Goal: Information Seeking & Learning: Learn about a topic

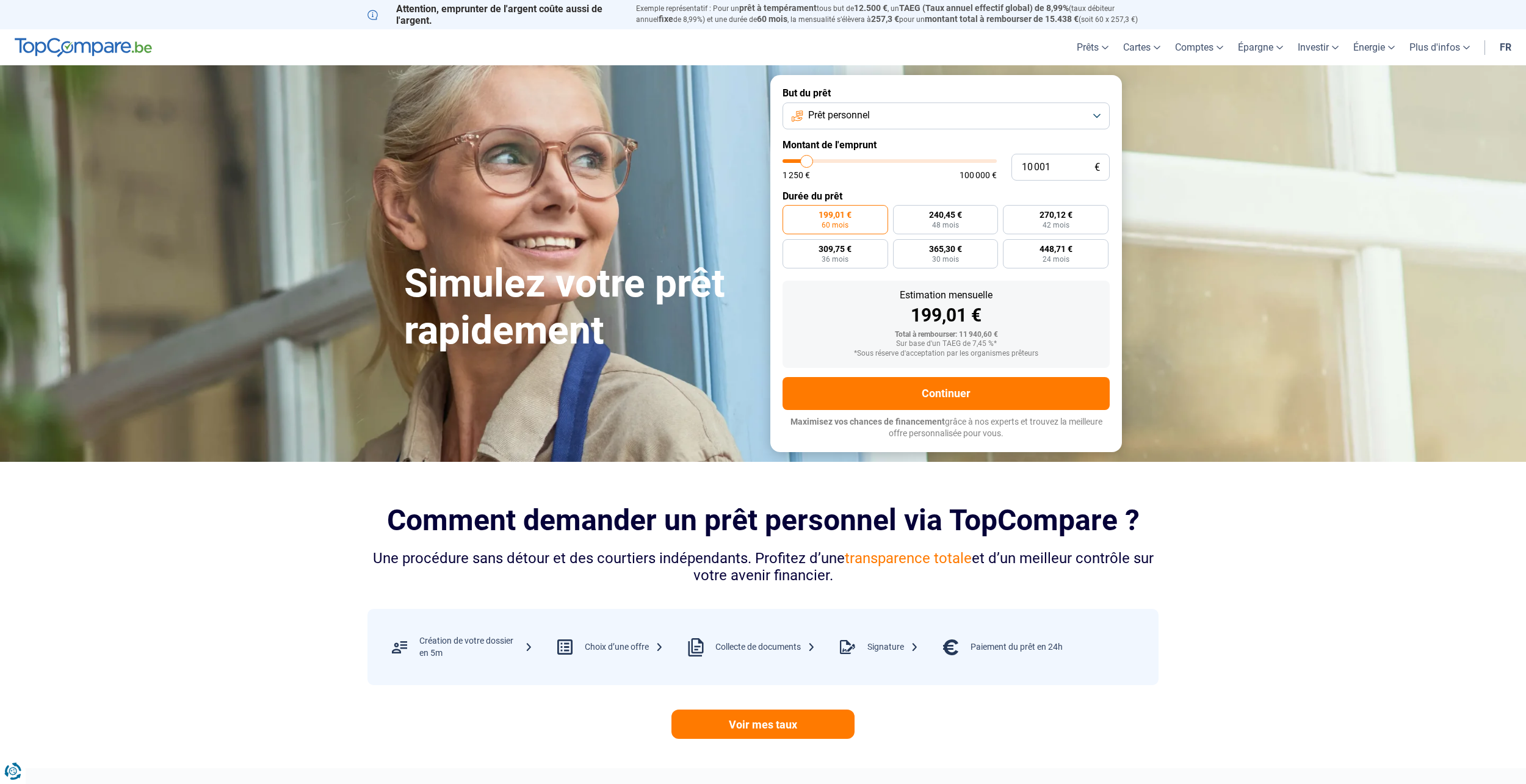
type input "9 000"
type input "9000"
type input "9 750"
type input "9750"
type input "11 250"
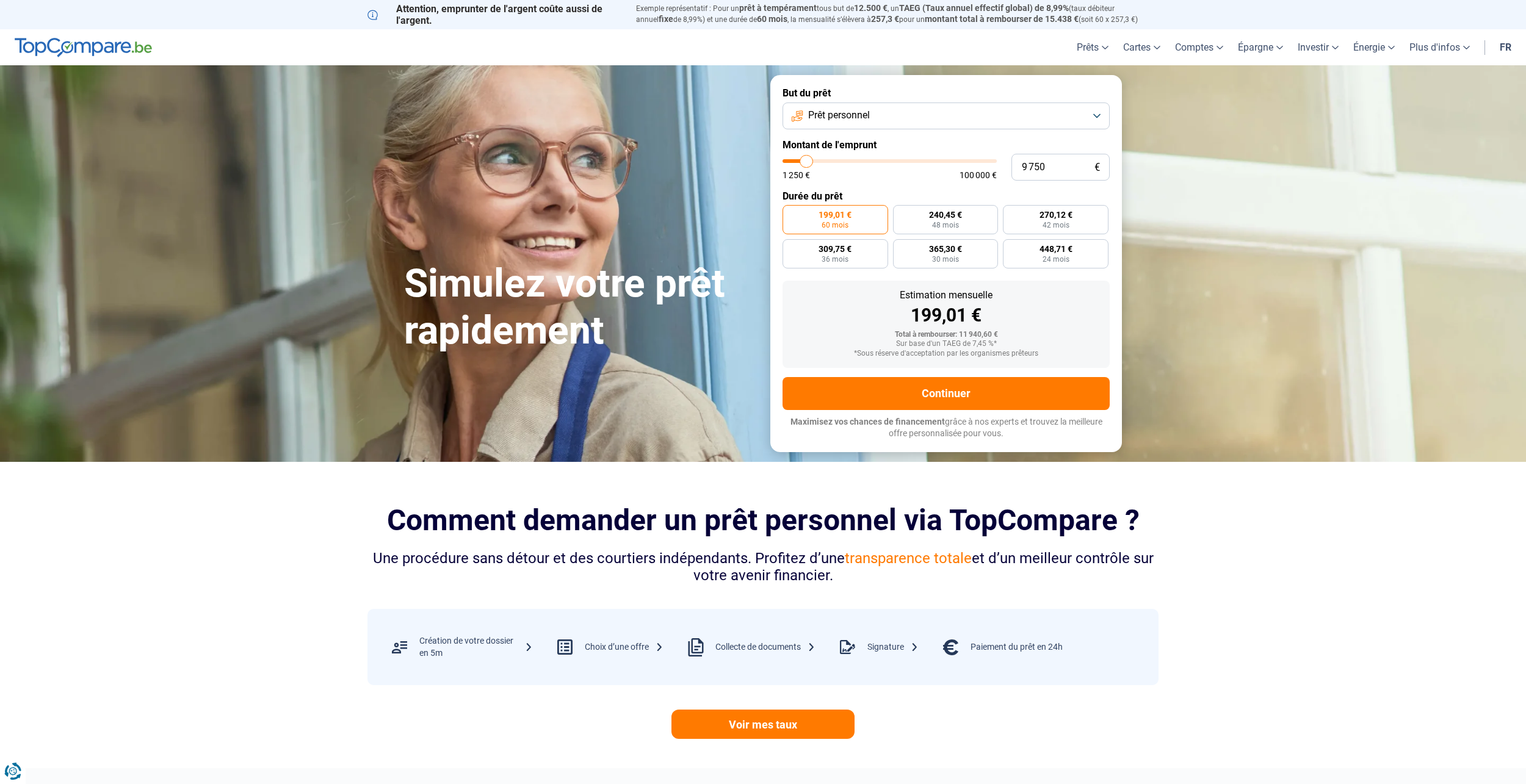
type input "11250"
type input "13 750"
type input "13750"
type input "17 250"
type input "17250"
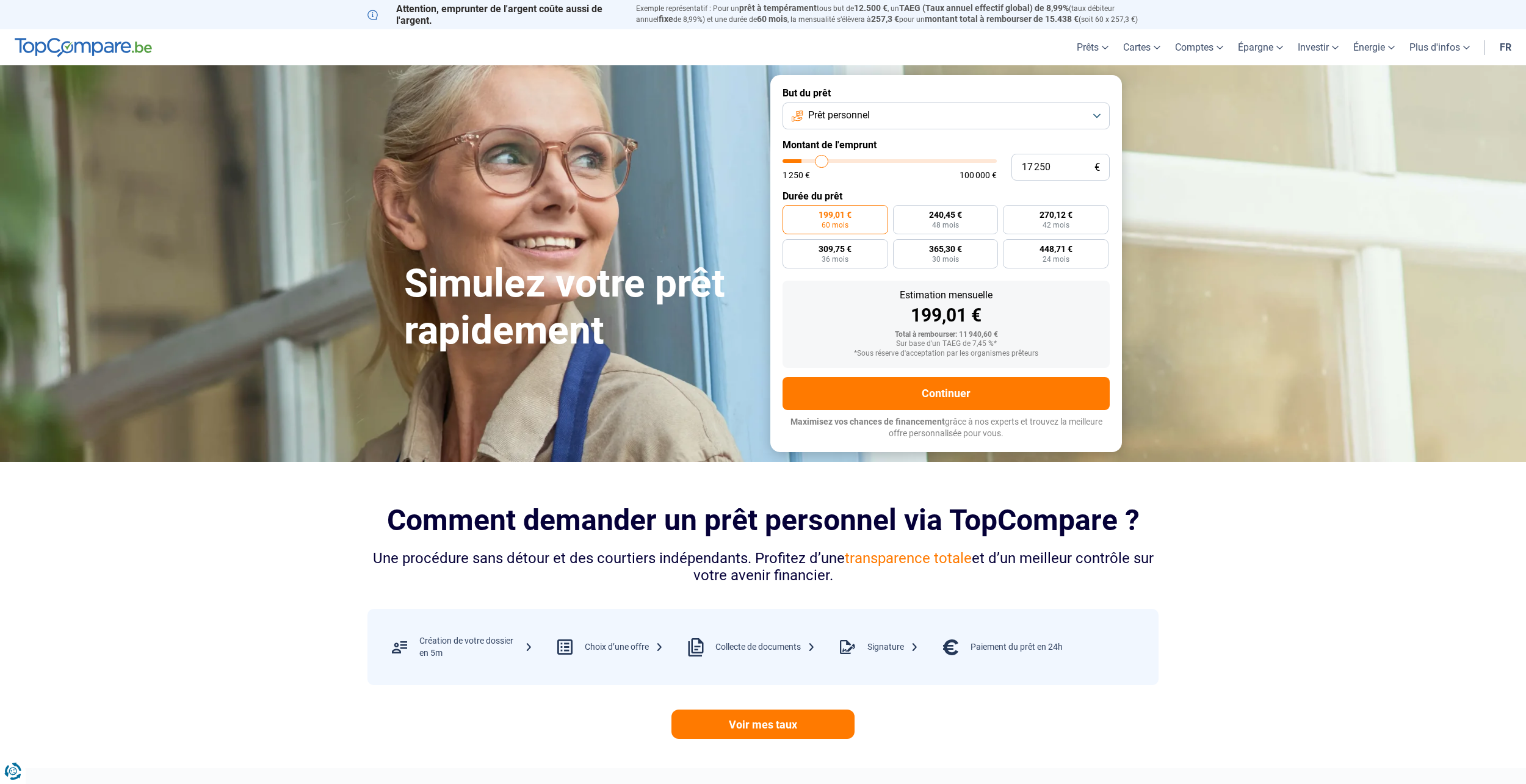
type input "22 000"
type input "22000"
type input "27 250"
type input "27250"
type input "33 000"
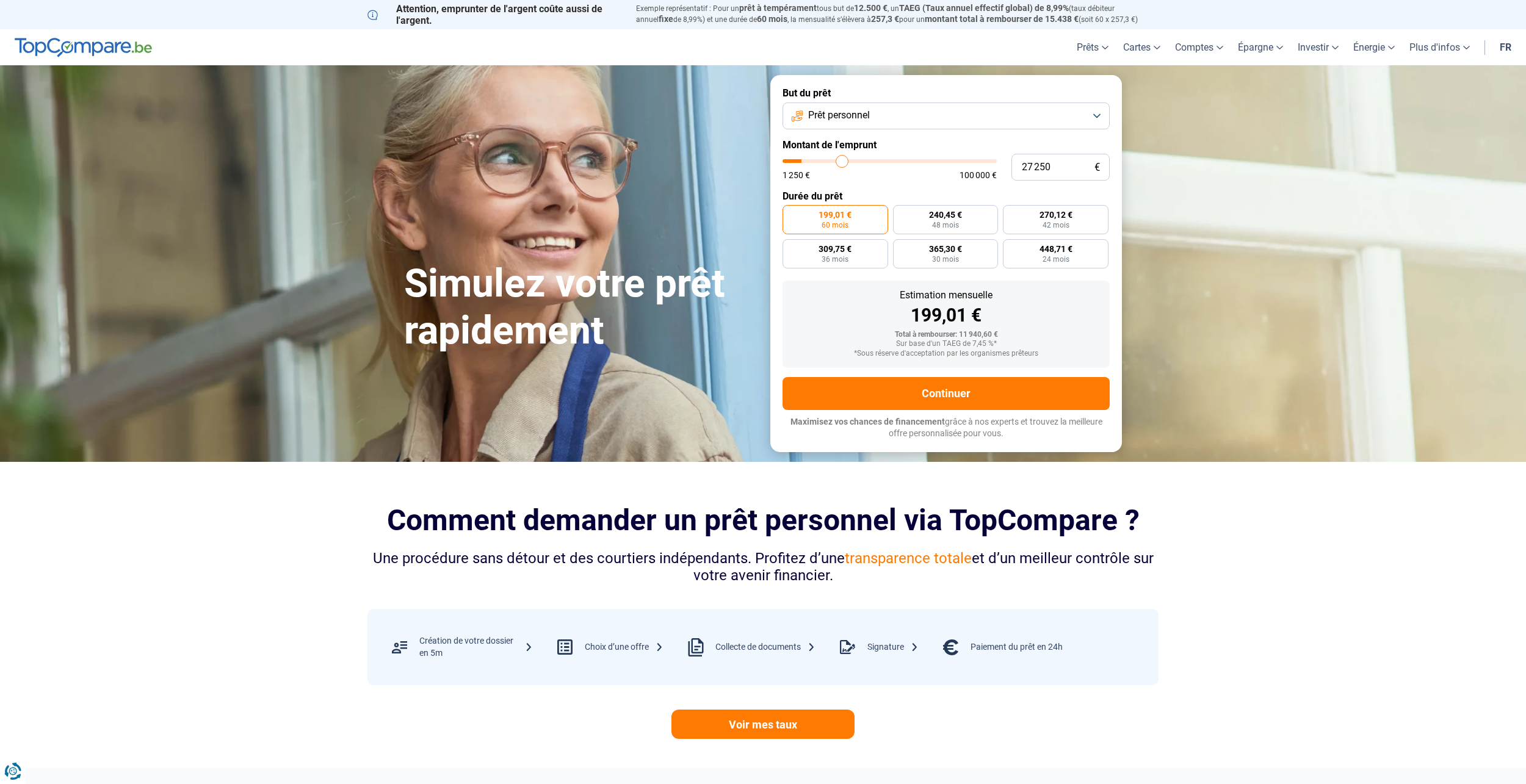
type input "33000"
type input "38 000"
type input "38000"
type input "42 250"
type input "42250"
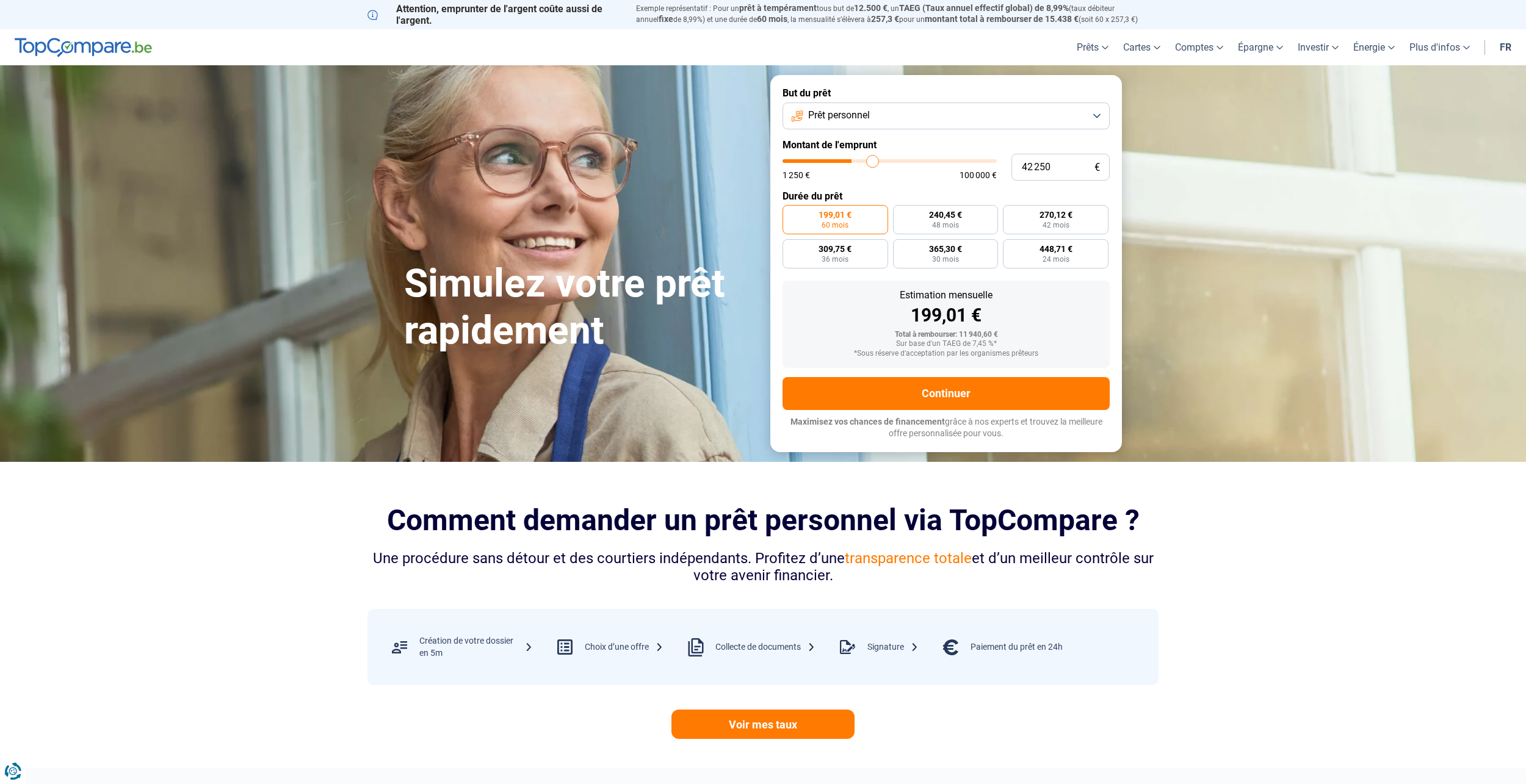
type input "46 750"
type input "46750"
type input "51 750"
type input "51750"
type input "56 250"
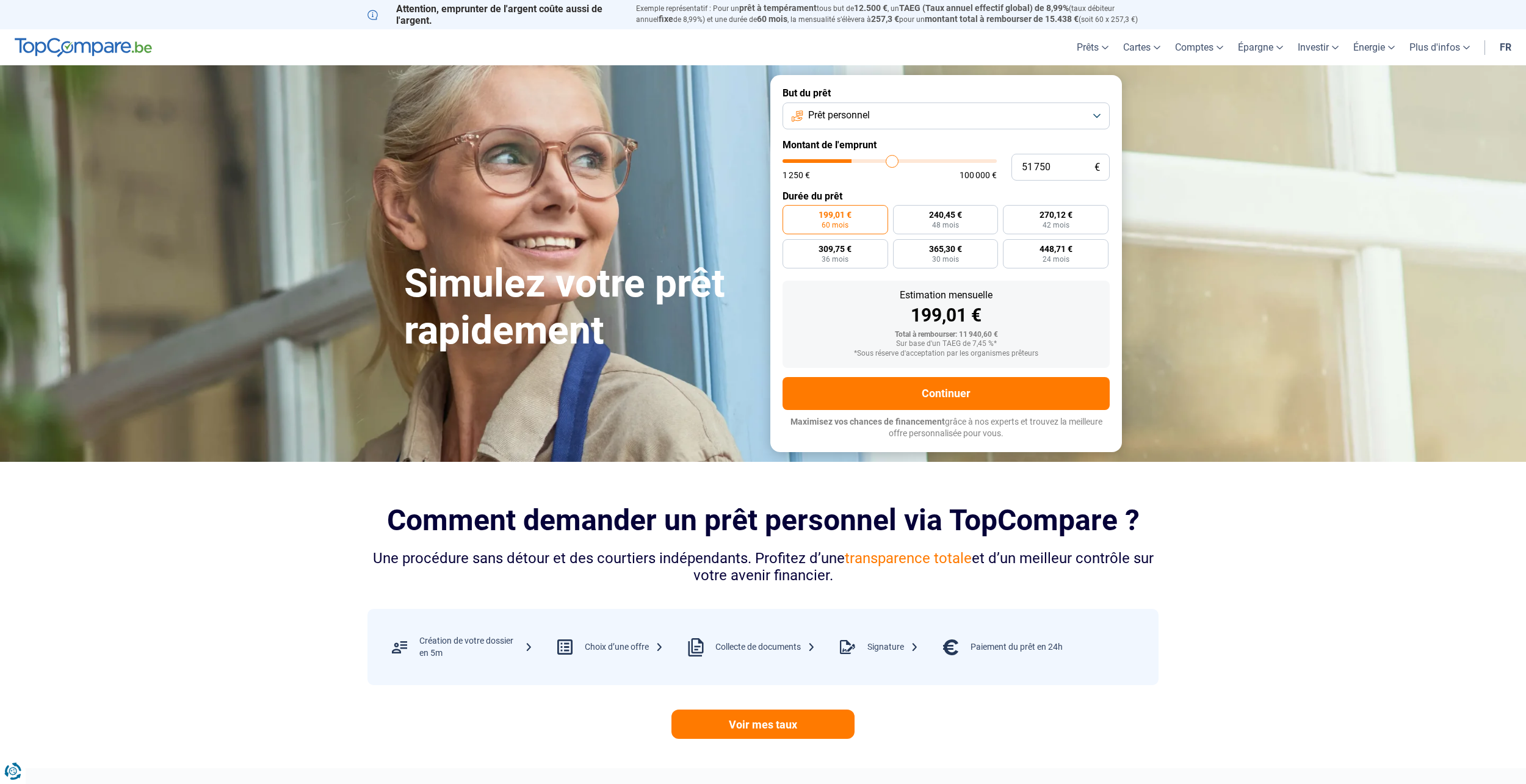
type input "56250"
type input "60 250"
type input "60250"
type input "63 750"
type input "63750"
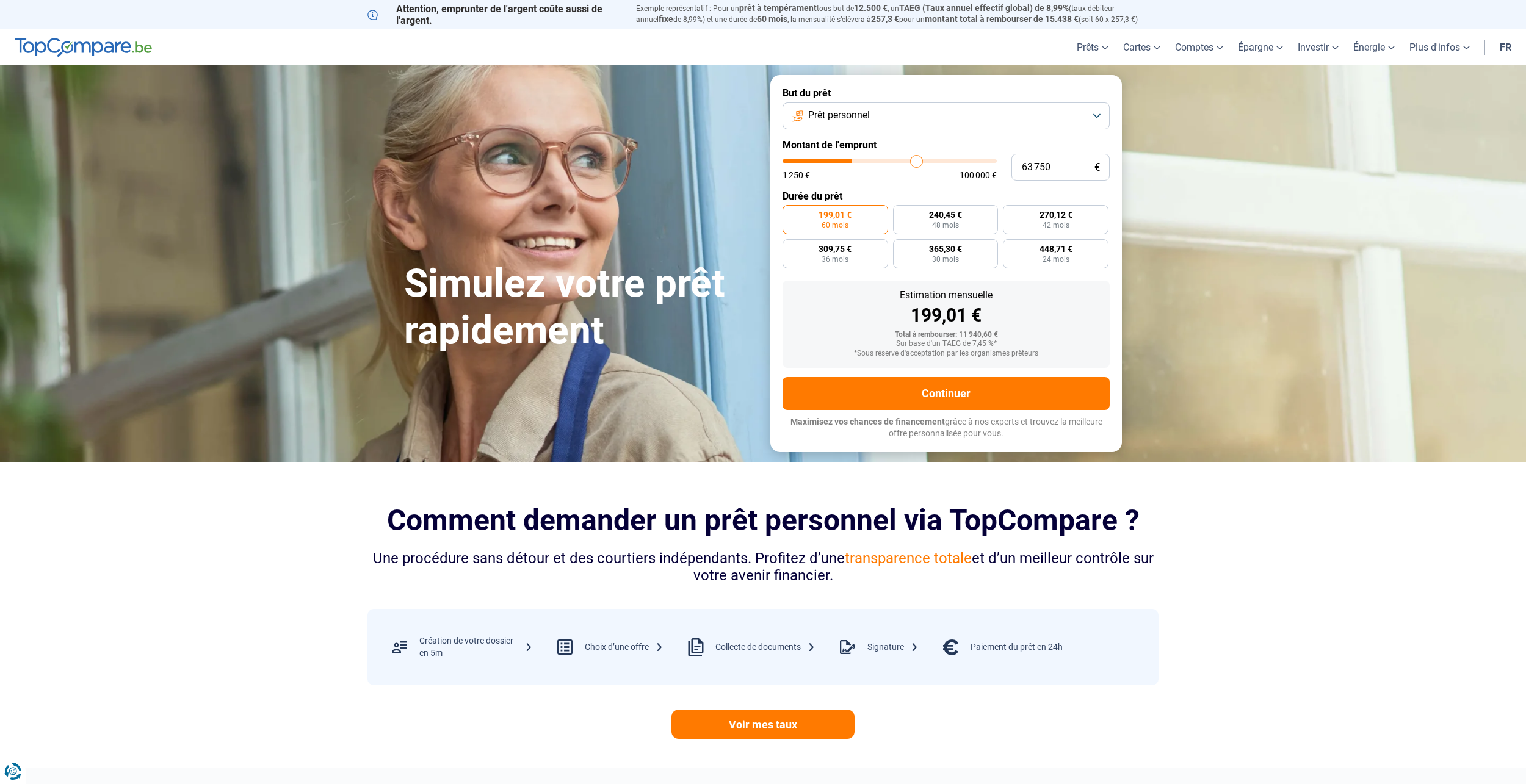
type input "66 750"
type input "66750"
type input "69 500"
type input "69500"
type input "71 750"
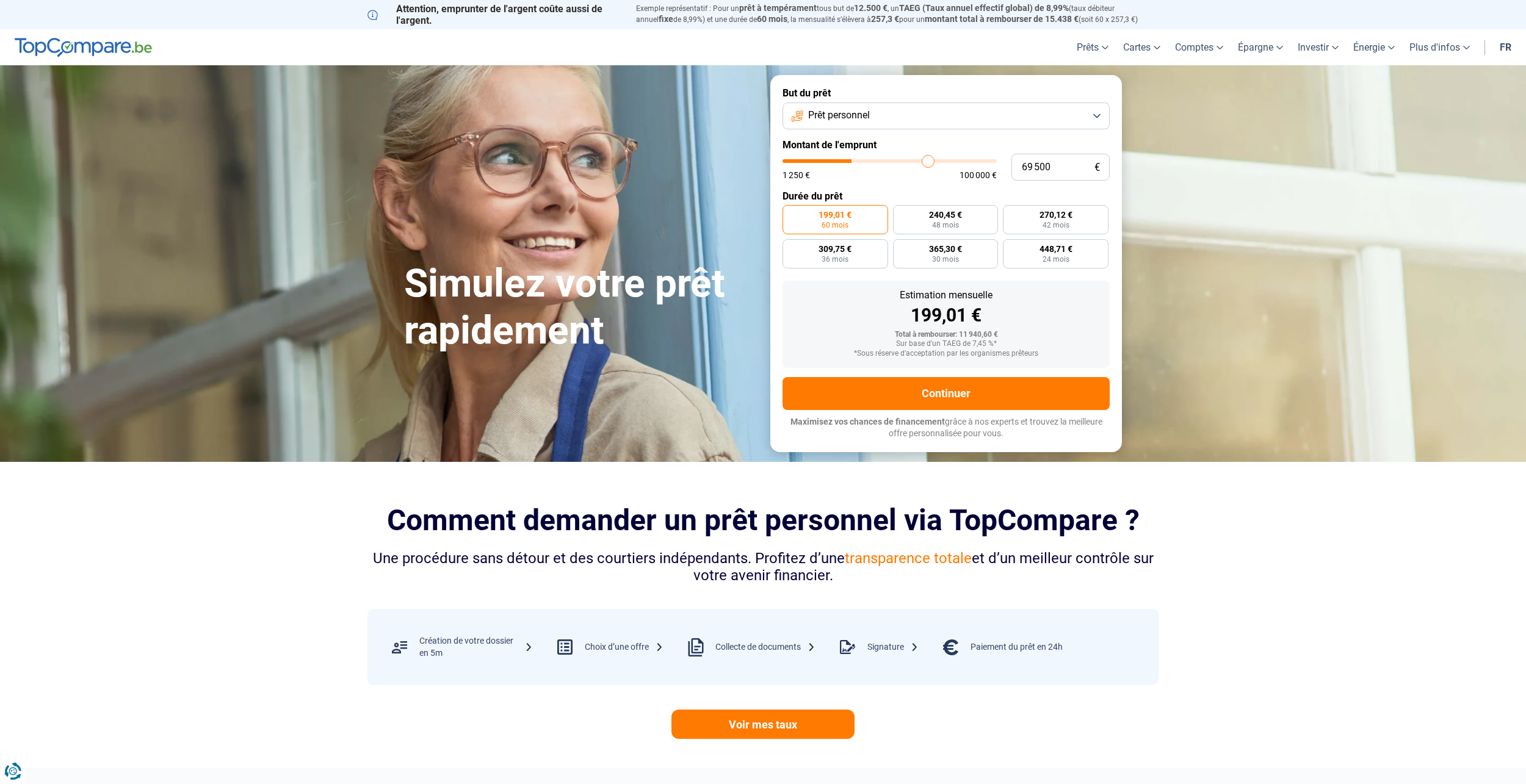
type input "71750"
type input "74 250"
type input "74250"
type input "76 000"
type input "76000"
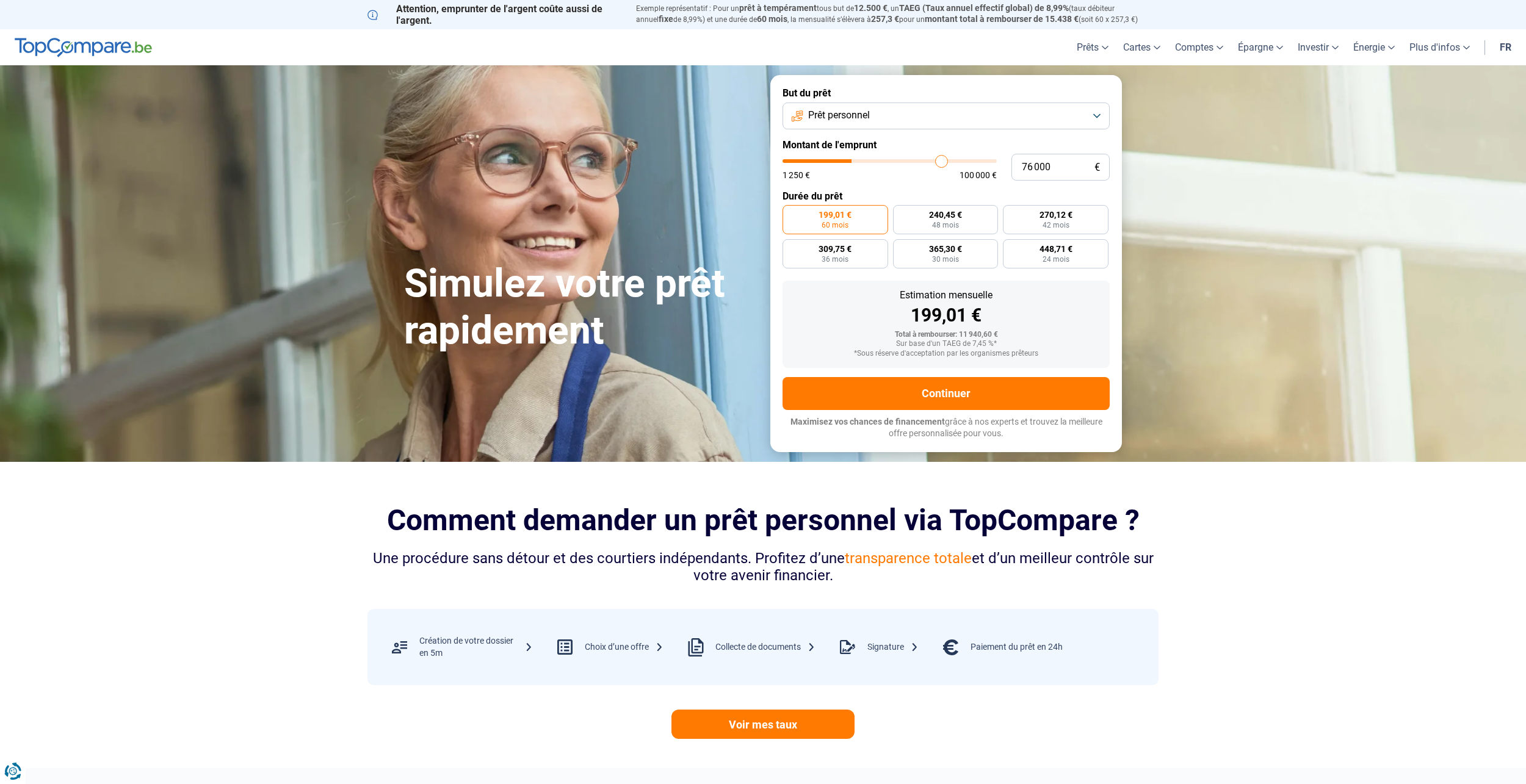
type input "77 500"
type input "77500"
type input "78 500"
type input "78500"
type input "79 000"
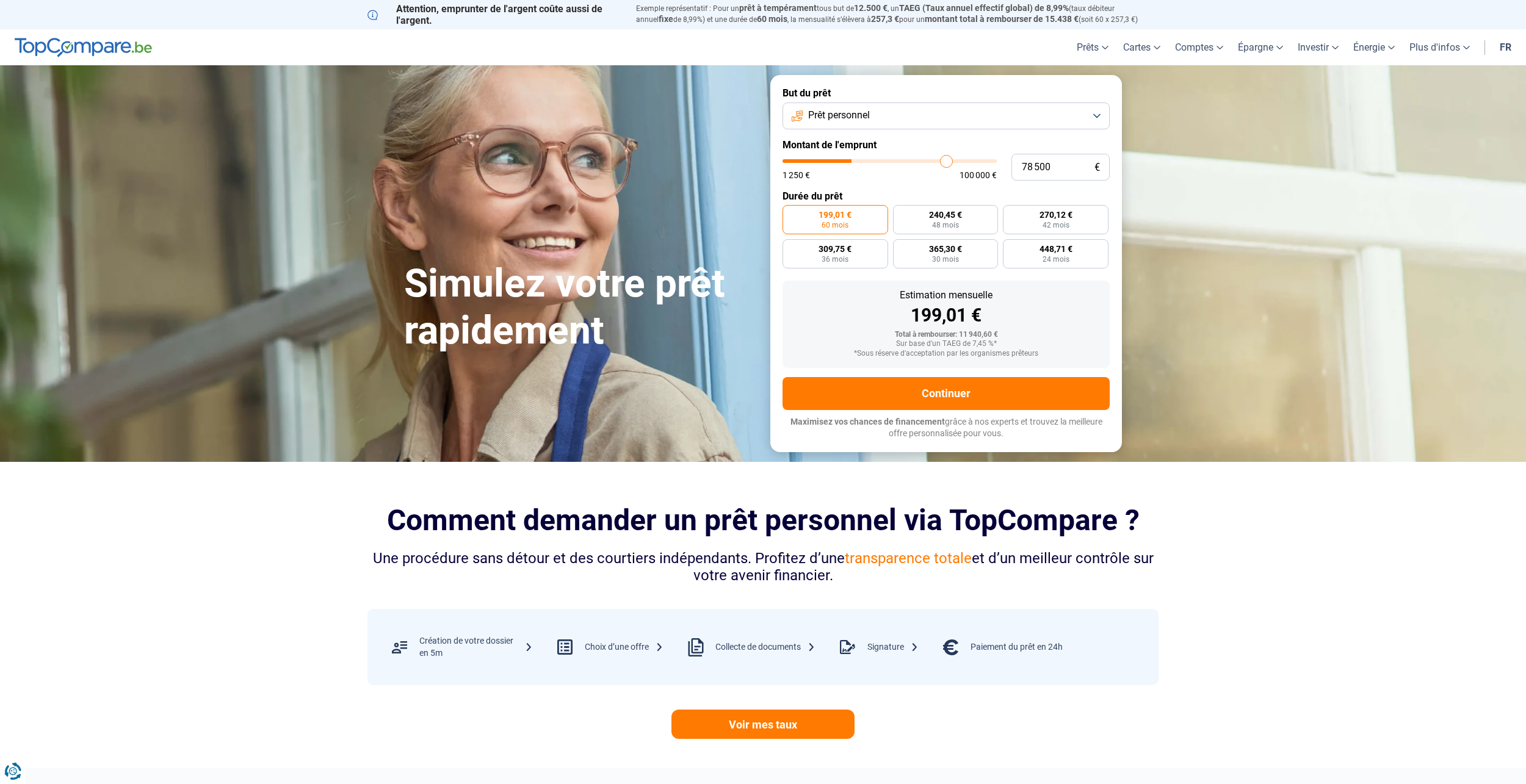
type input "79000"
type input "78 000"
type input "78000"
type input "76 500"
type input "76500"
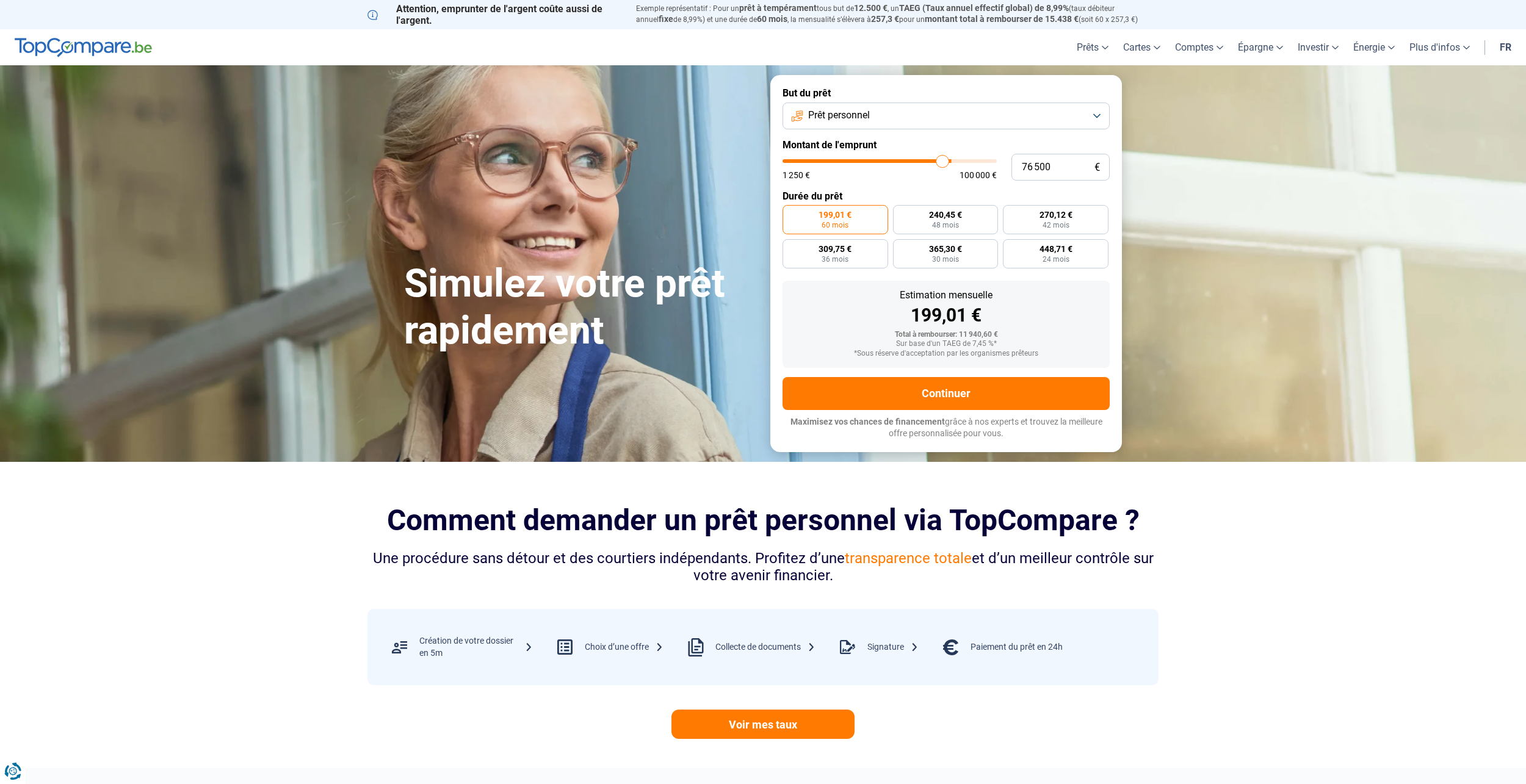
type input "74 750"
type input "74750"
type input "72 000"
type input "72000"
type input "70 250"
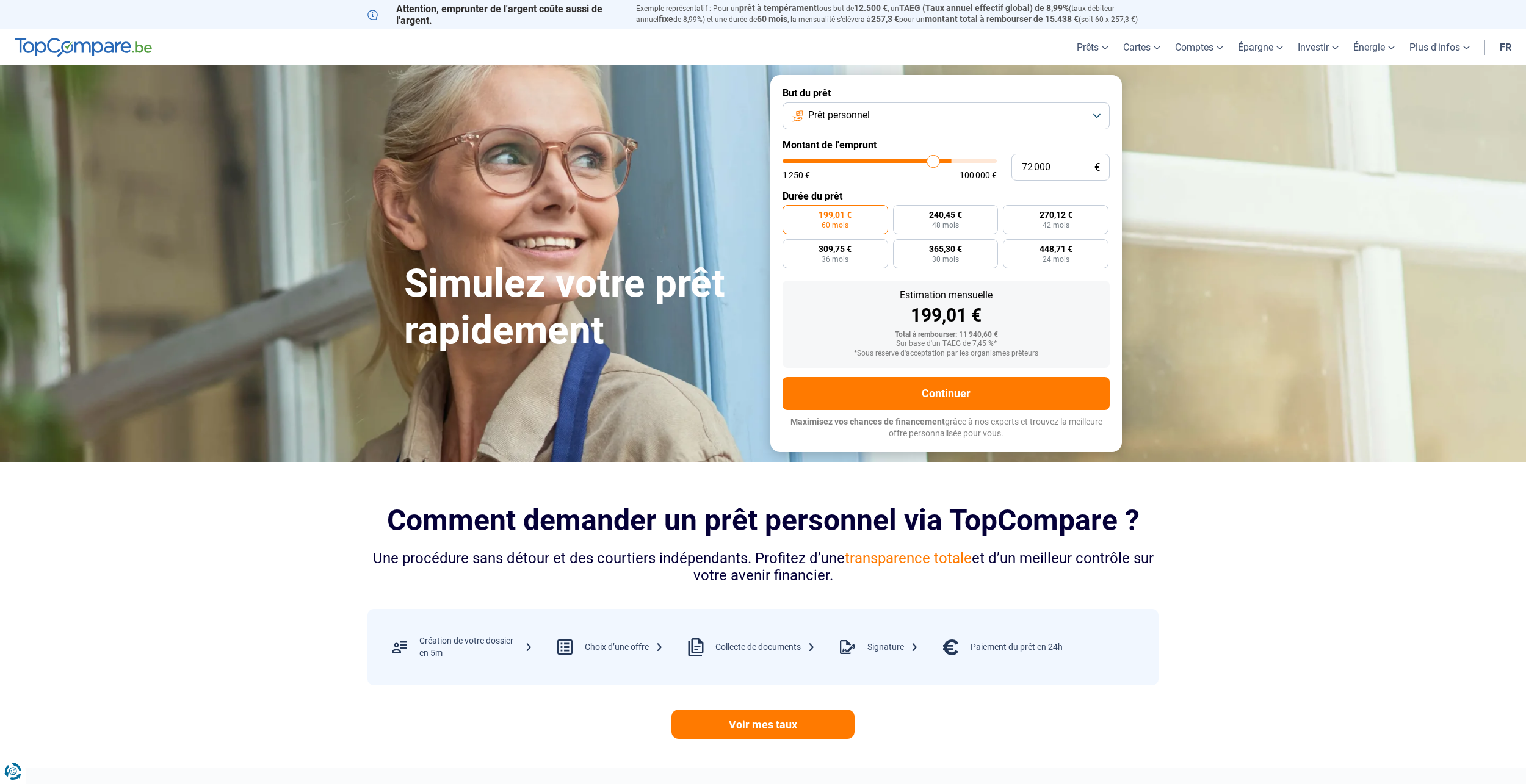
type input "70250"
type input "68 000"
type input "68000"
type input "66 000"
type input "66000"
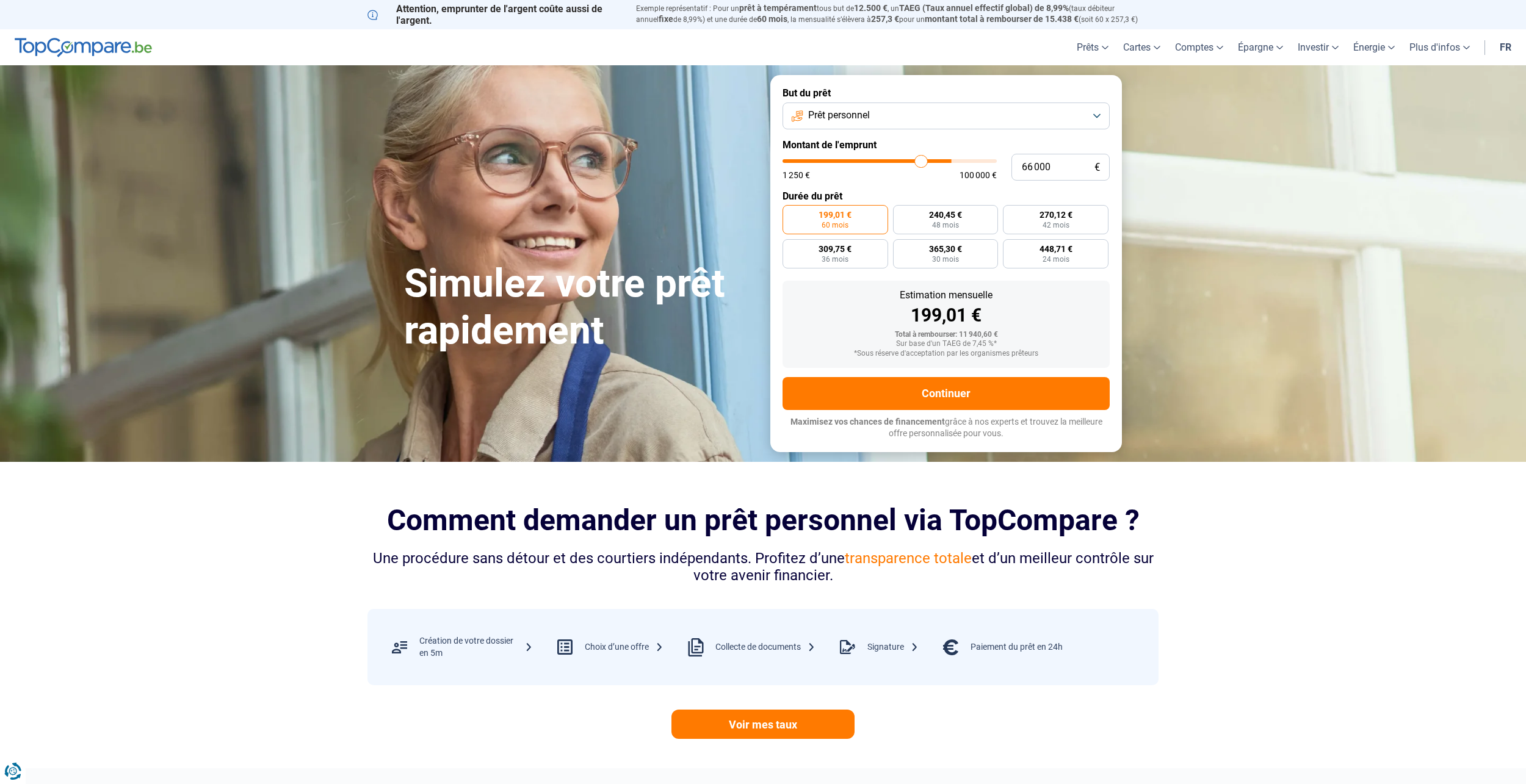
type input "64 250"
type input "64250"
type input "63 000"
type input "63000"
type input "61 250"
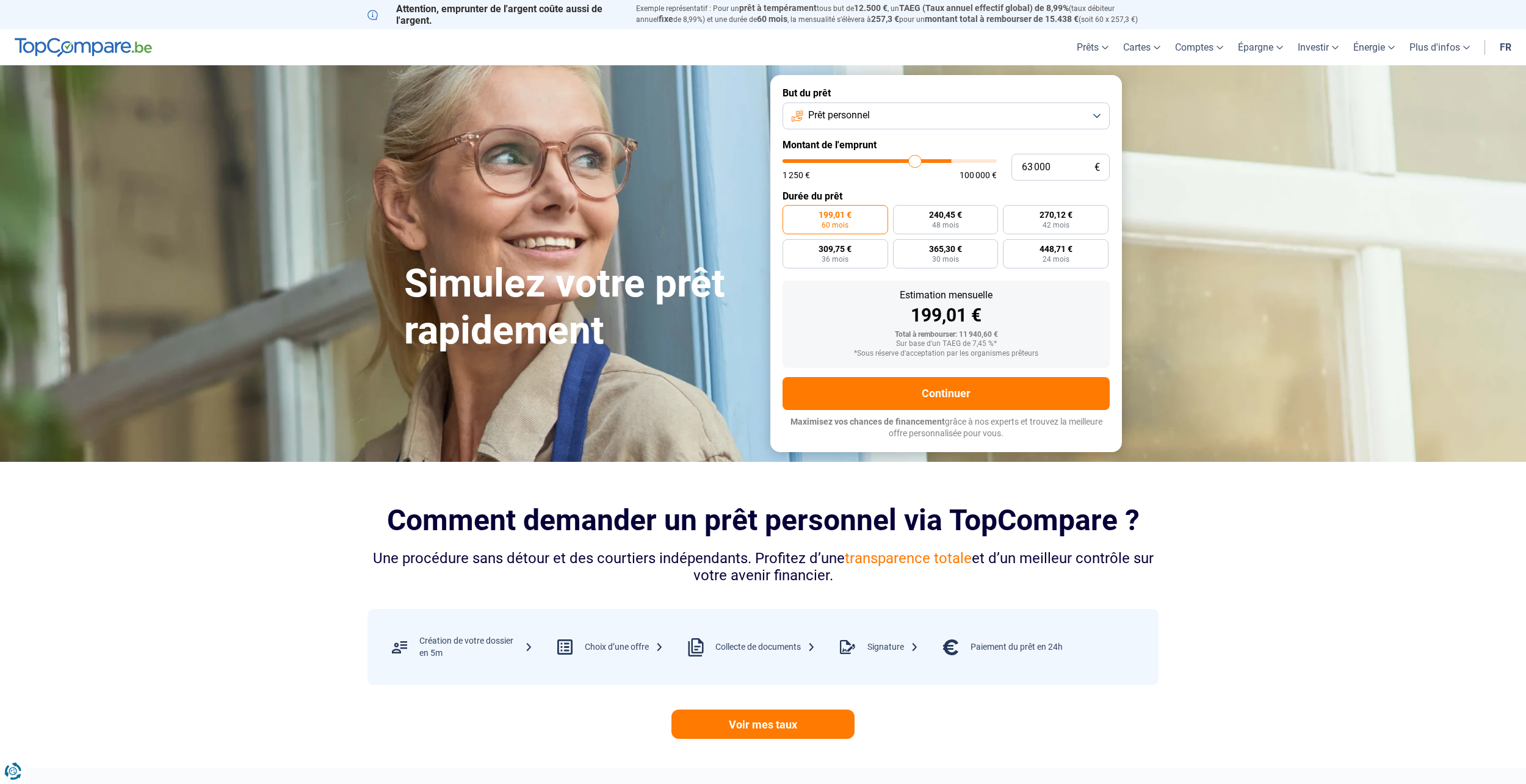
type input "61250"
type input "59 750"
type input "59750"
type input "57 750"
type input "57750"
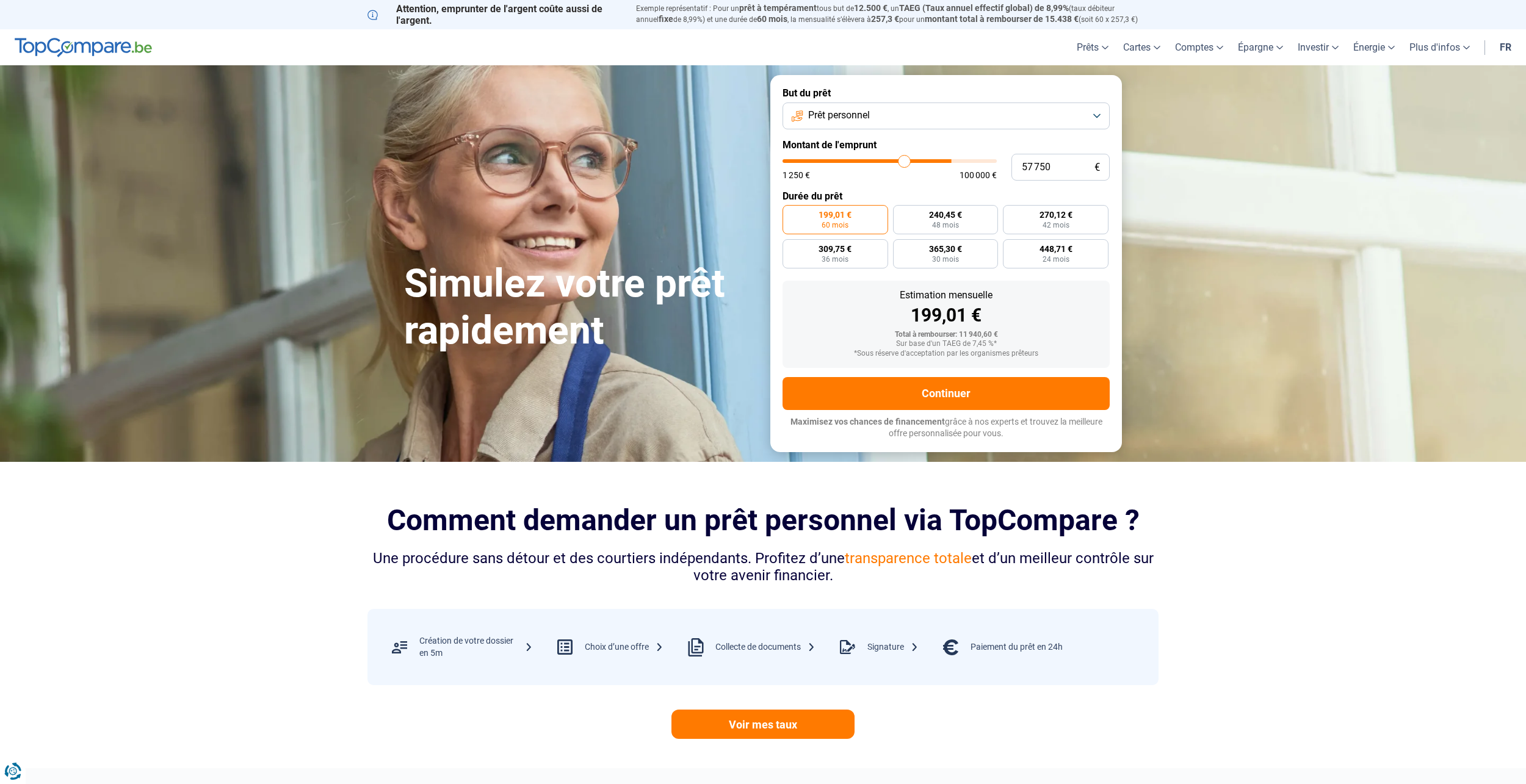
type input "55 000"
type input "55000"
type input "52 500"
type input "52500"
type input "50 250"
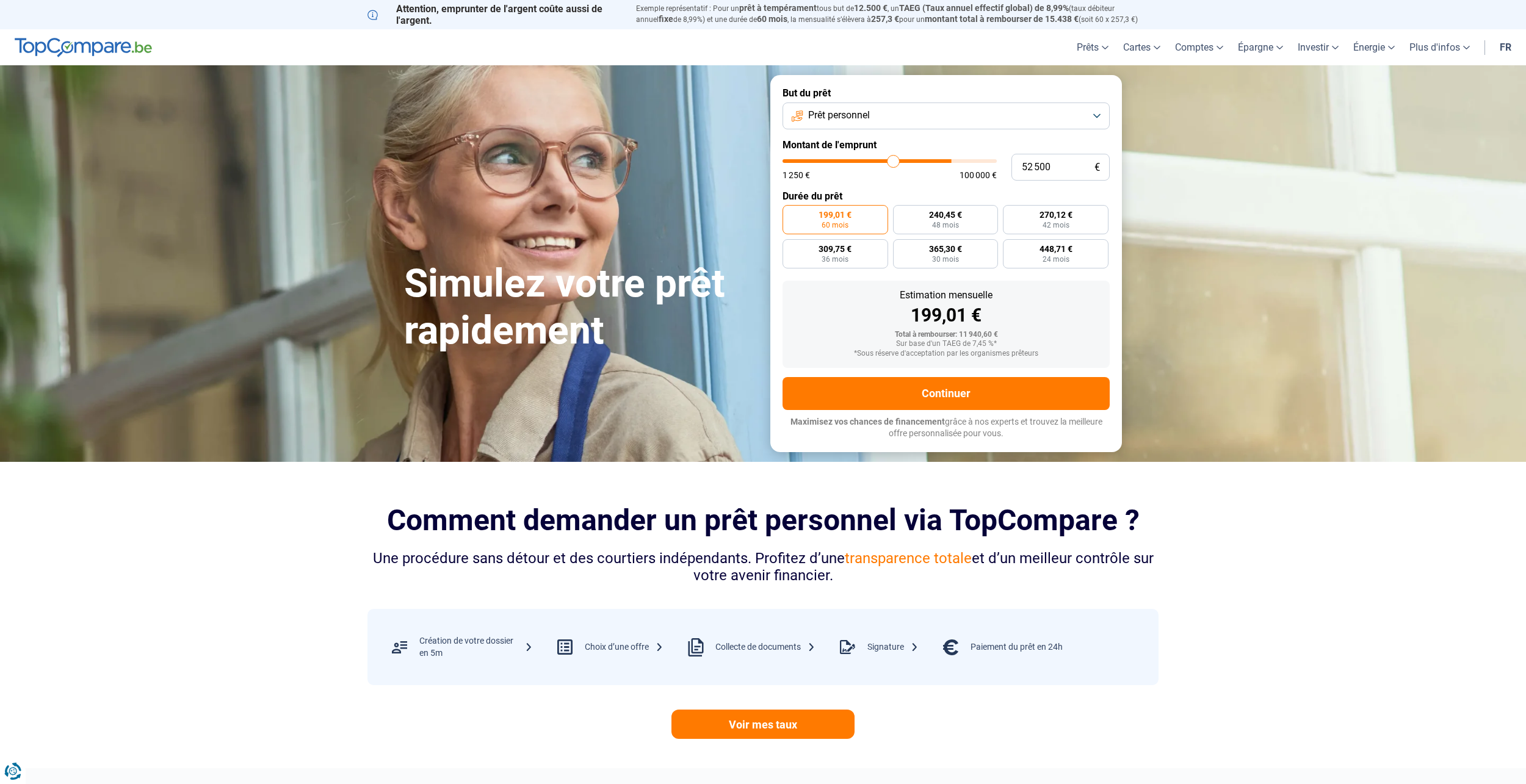
type input "50250"
type input "47 750"
type input "47750"
type input "44 750"
type input "44750"
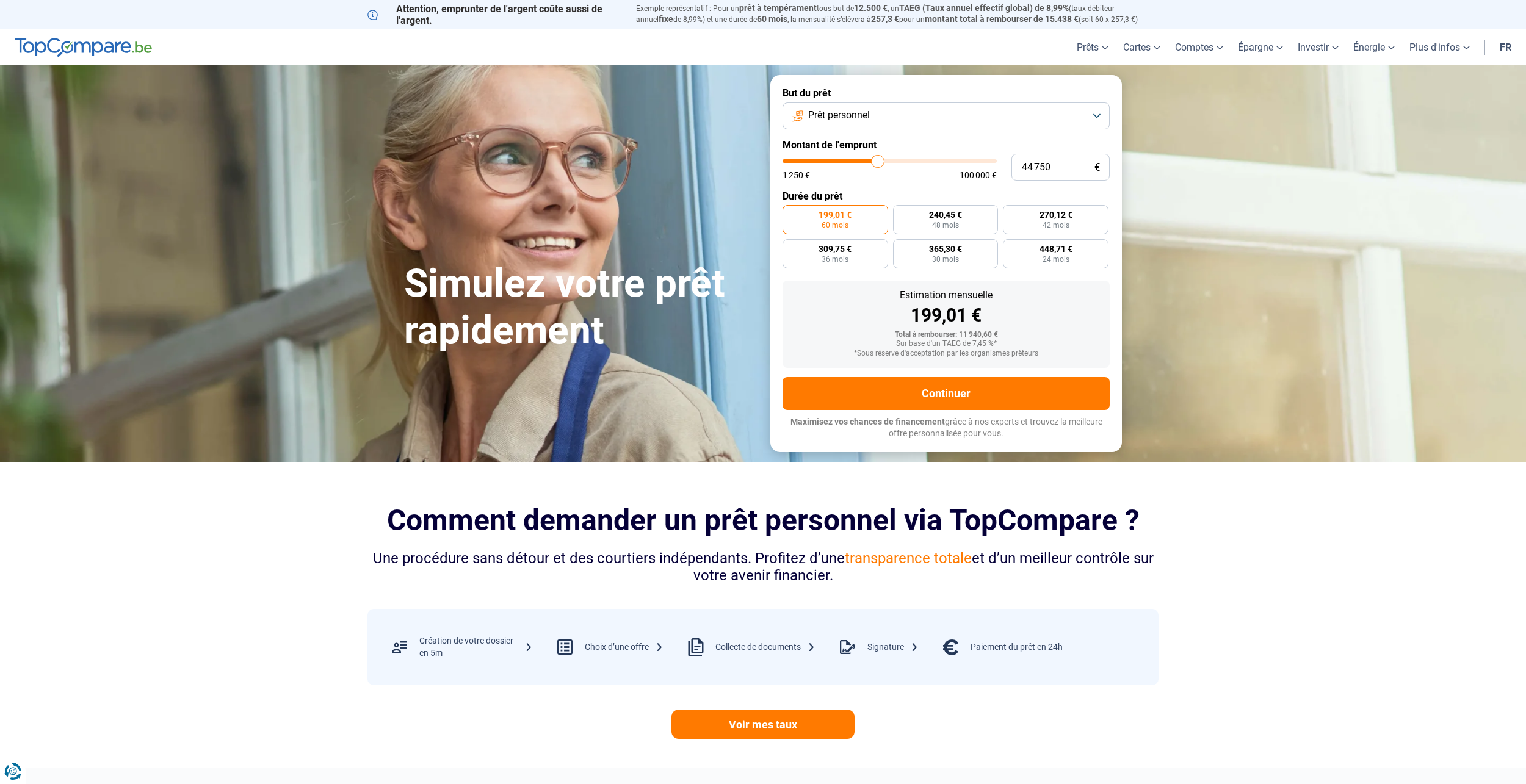
type input "42 250"
type input "42250"
type input "40 500"
type input "40500"
type input "39 000"
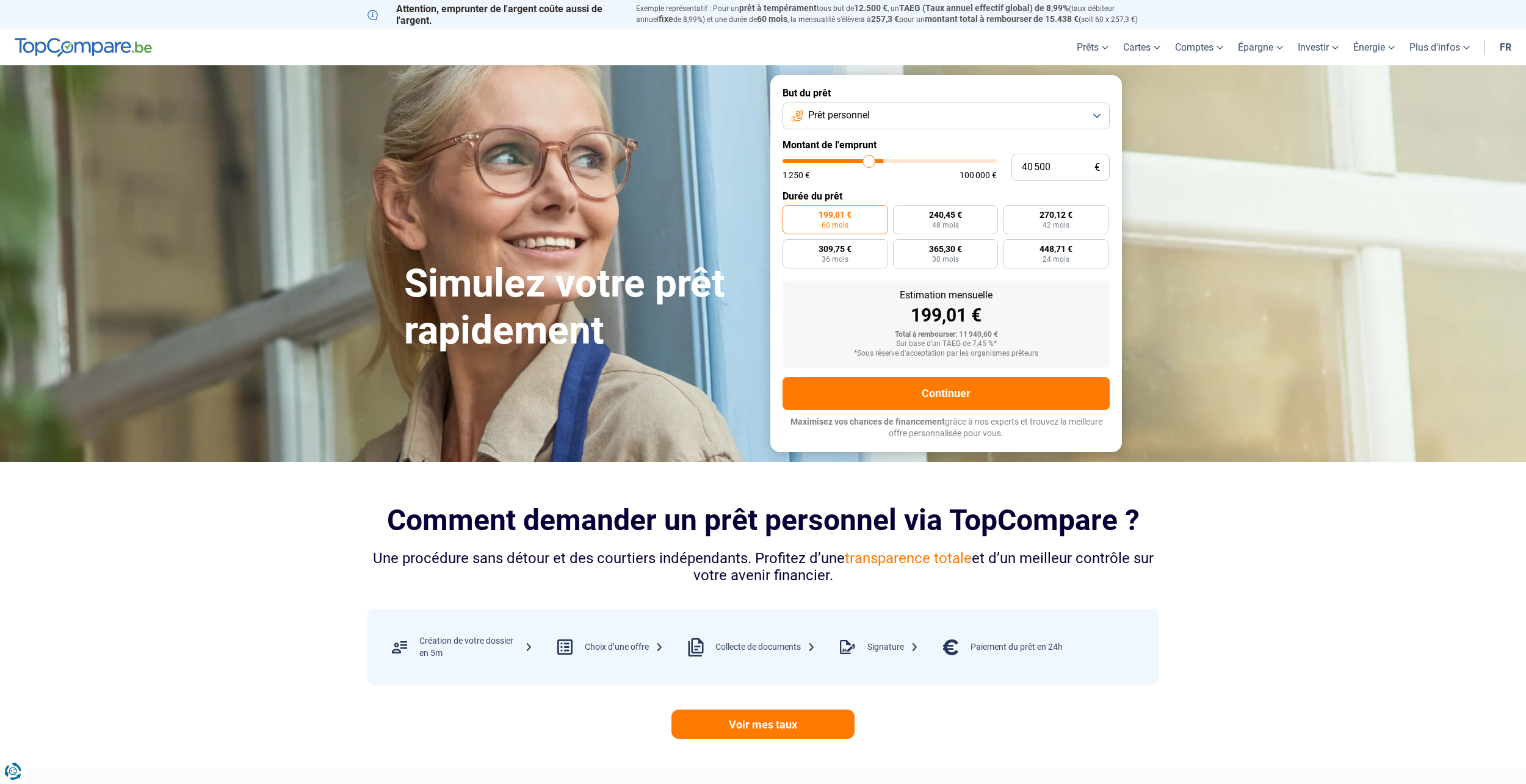
type input "39000"
type input "38 500"
type input "38500"
type input "38 000"
drag, startPoint x: 805, startPoint y: 161, endPoint x: 864, endPoint y: 164, distance: 59.1
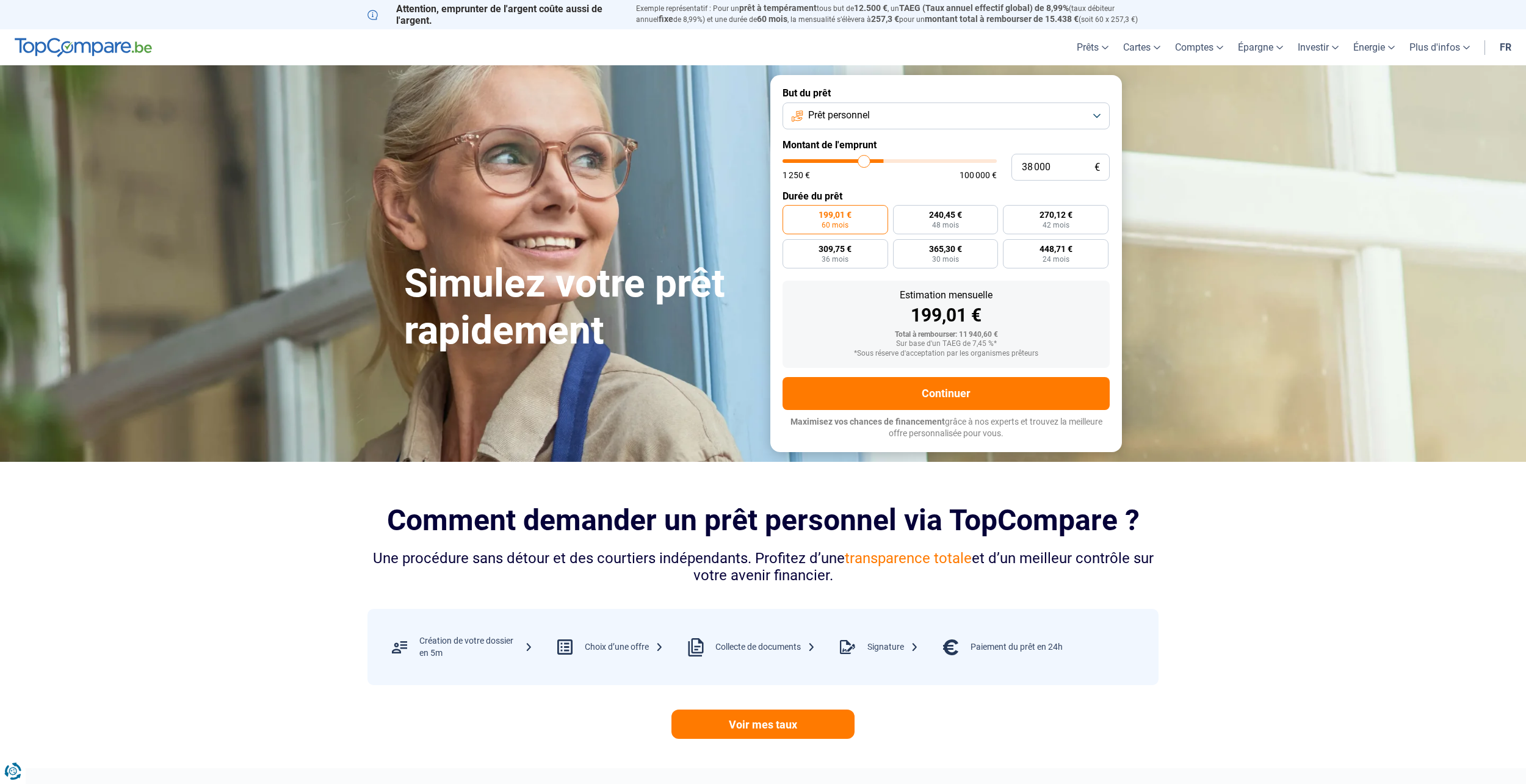
type input "38000"
click at [864, 163] on input "range" at bounding box center [890, 161] width 214 height 4
radio input "false"
drag, startPoint x: 1051, startPoint y: 164, endPoint x: 1005, endPoint y: 168, distance: 46.2
click at [1005, 168] on div "38 000 € 1 250 € 100 000 €" at bounding box center [946, 167] width 327 height 27
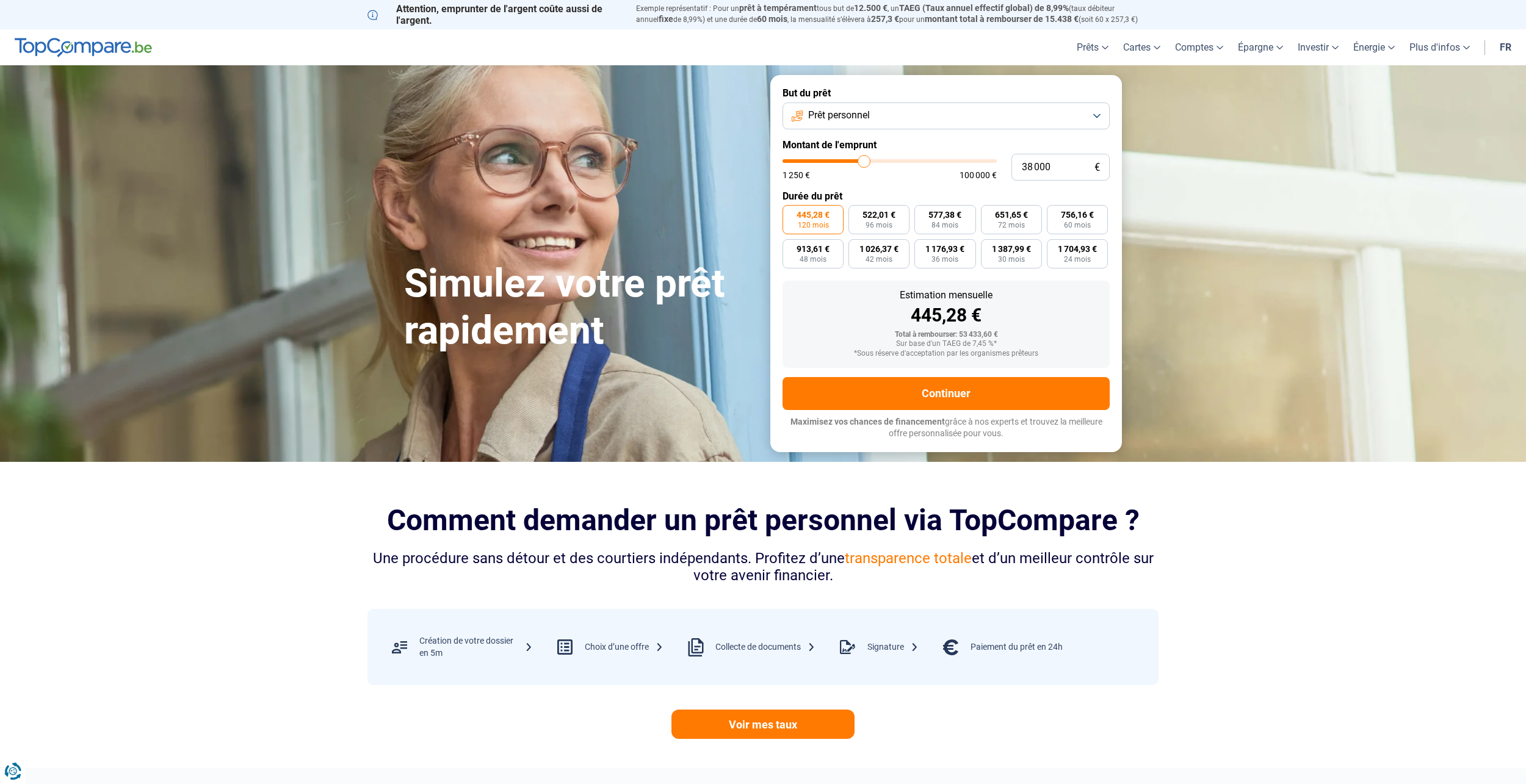
click at [928, 182] on form "But du prêt Prêt personnel Montant de l'emprunt 38 000 € 1 250 € 100 000 € Duré…" at bounding box center [946, 264] width 352 height 376
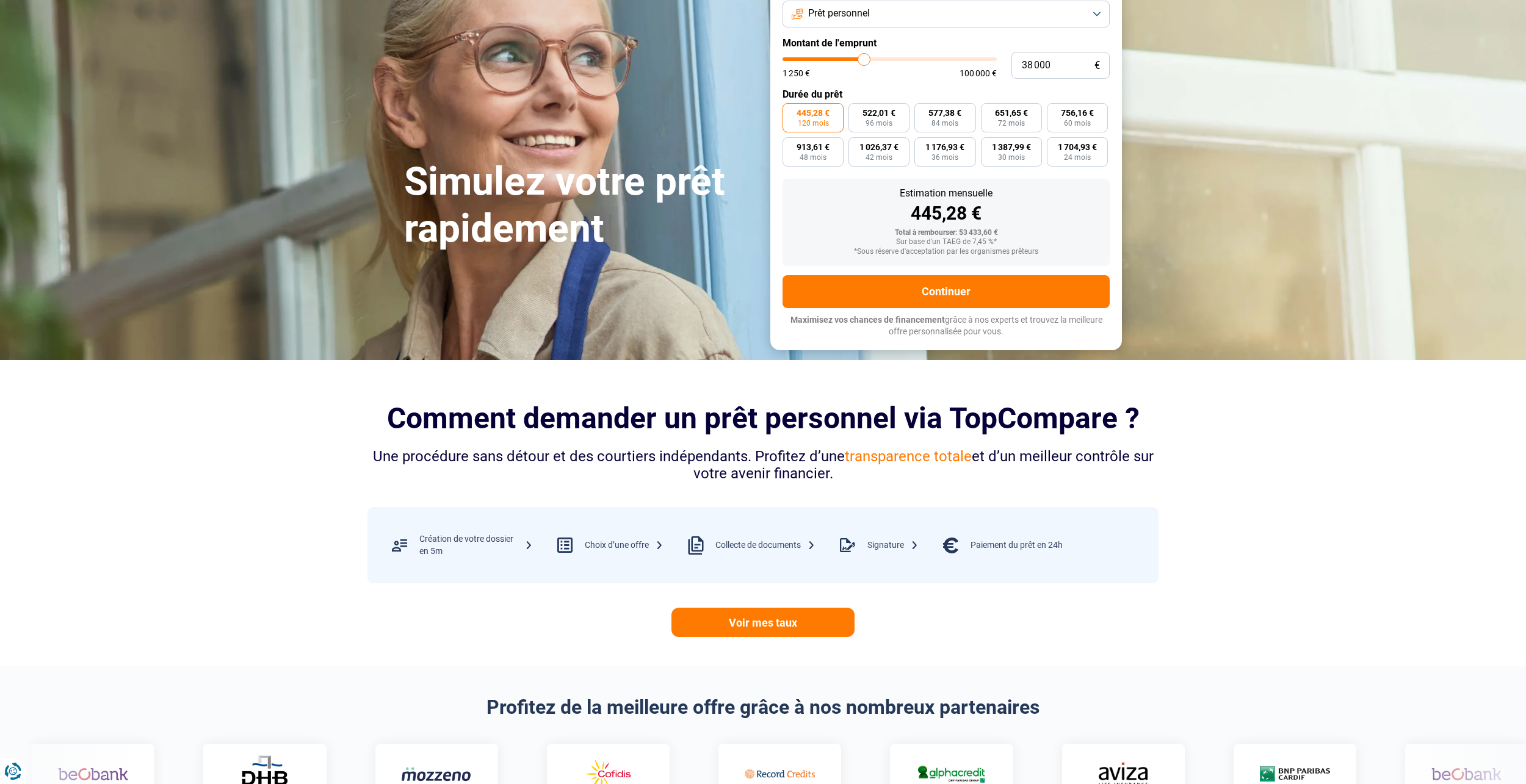
scroll to position [122, 0]
